Goal: Information Seeking & Learning: Learn about a topic

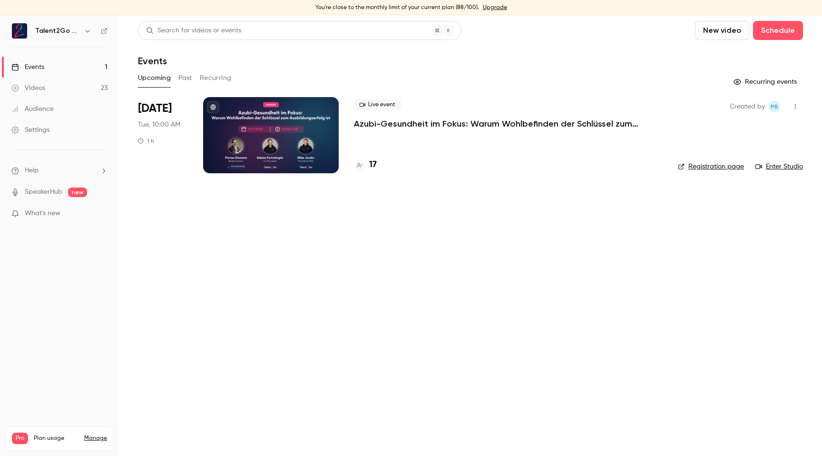
click at [188, 76] on button "Past" at bounding box center [185, 77] width 14 height 15
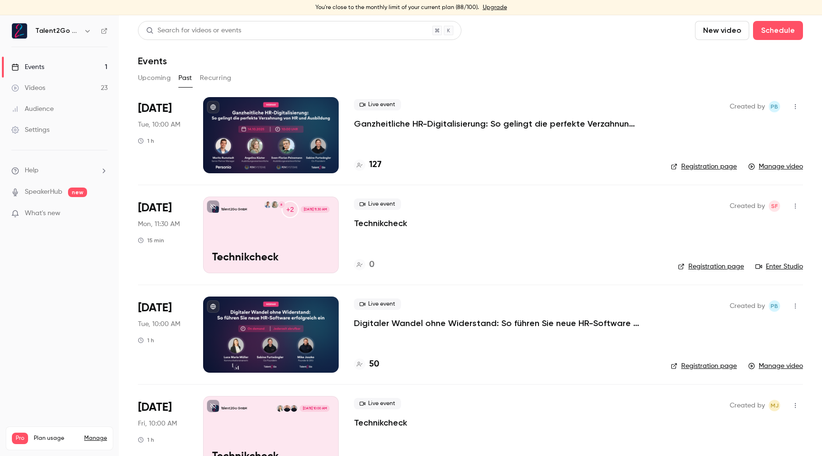
click at [427, 119] on p "Ganzheitliche HR-Digitalisierung: So gelingt die perfekte Verzahnung von HR und…" at bounding box center [497, 123] width 286 height 11
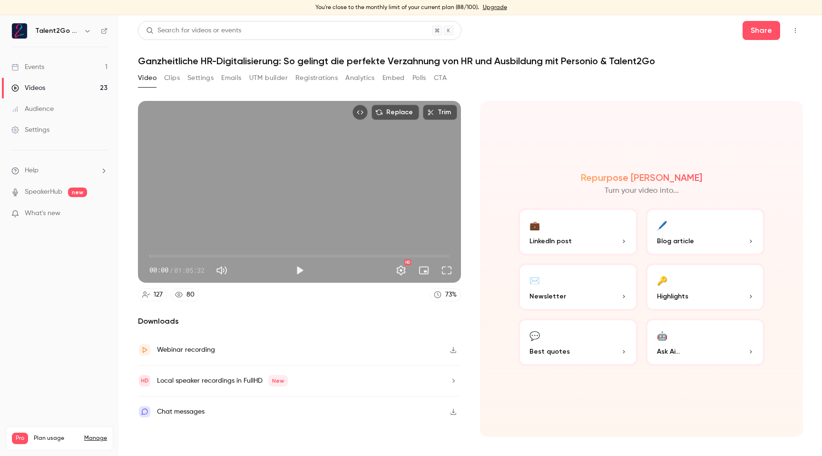
click at [227, 409] on div "Chat messages" at bounding box center [299, 411] width 323 height 30
click at [318, 77] on button "Registrations" at bounding box center [317, 77] width 42 height 15
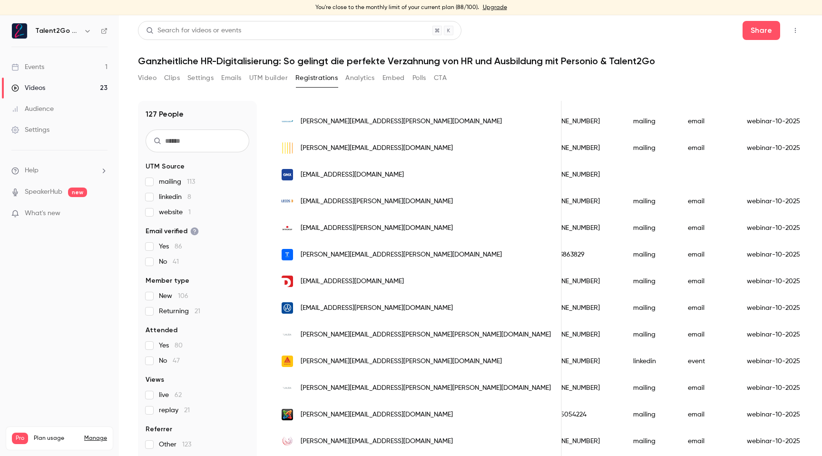
scroll to position [438, 0]
